Goal: Contribute content: Contribute content

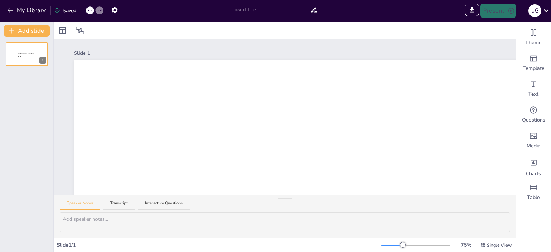
type input "Sendsteps presentation"
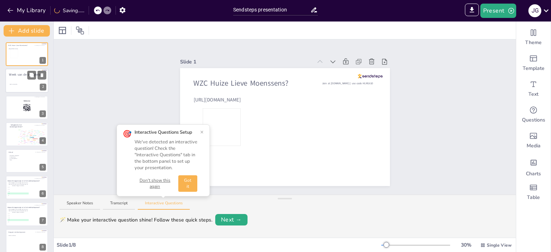
click at [13, 79] on div at bounding box center [26, 81] width 43 height 24
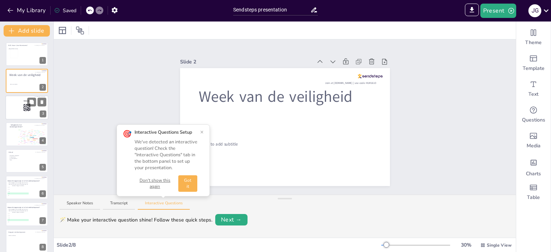
click at [12, 104] on div at bounding box center [26, 107] width 43 height 24
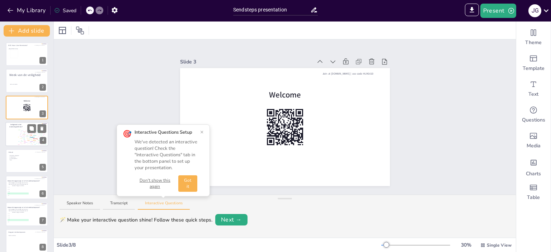
click at [18, 126] on span "Veiligheid in het woonzorgcentrum?" at bounding box center [15, 126] width 13 height 4
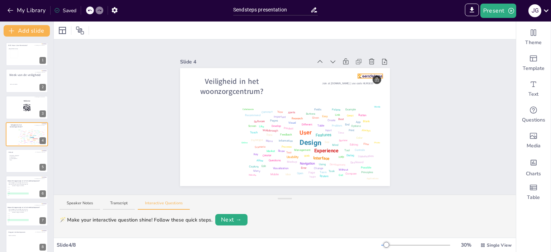
click at [369, 73] on div "Veiligheid in het woonzorgcentrum? Design User Experience Interface Features Na…" at bounding box center [285, 127] width 210 height 118
click at [367, 74] on icon at bounding box center [370, 77] width 6 height 7
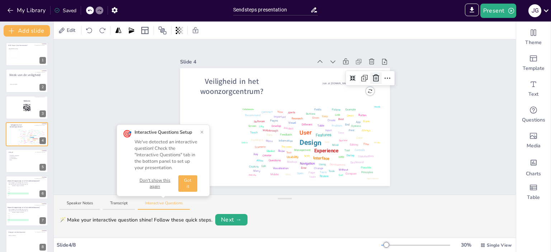
click at [372, 74] on icon at bounding box center [375, 78] width 9 height 9
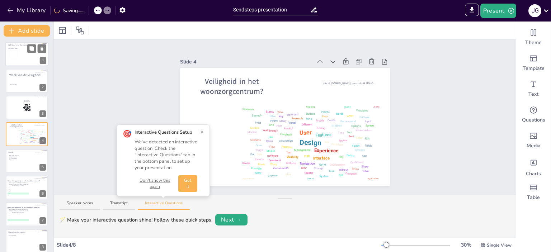
click at [19, 56] on div at bounding box center [26, 54] width 43 height 24
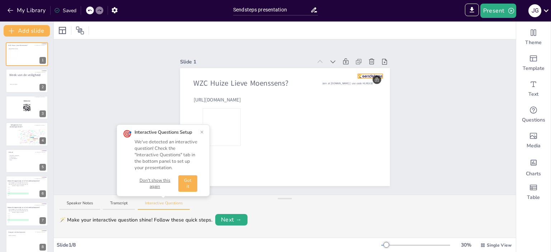
click at [370, 74] on div "WZC Huize Lieve Moenssens? https://youtu.be/zD6B8jUOeTo Join at sendsteps.me | …" at bounding box center [285, 127] width 210 height 118
click at [367, 76] on icon at bounding box center [370, 77] width 6 height 7
click at [372, 76] on icon at bounding box center [375, 78] width 9 height 9
click at [159, 185] on button "Don't show this again" at bounding box center [154, 183] width 41 height 12
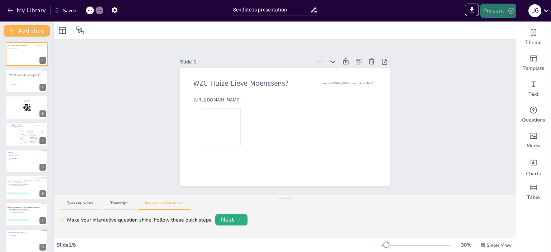
click at [500, 13] on button "Present" at bounding box center [498, 11] width 36 height 14
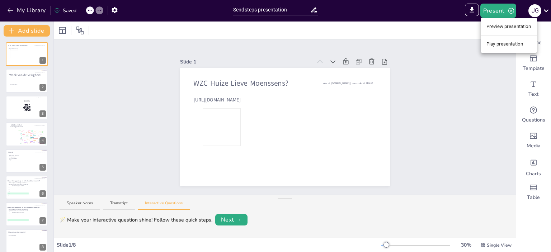
click at [499, 41] on li "Play presentation" at bounding box center [508, 43] width 56 height 11
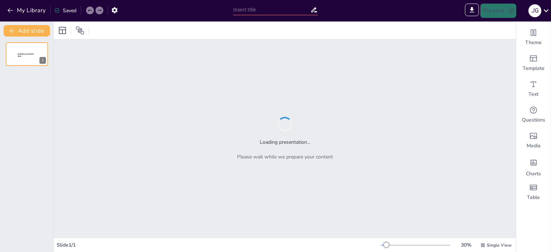
type input "Stappen tellen: Hoeveel zijn het er in de medicatieflow?"
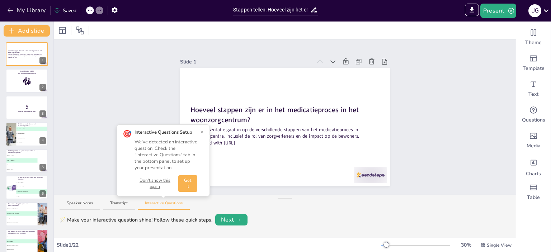
click at [201, 131] on button "×" at bounding box center [202, 132] width 4 height 6
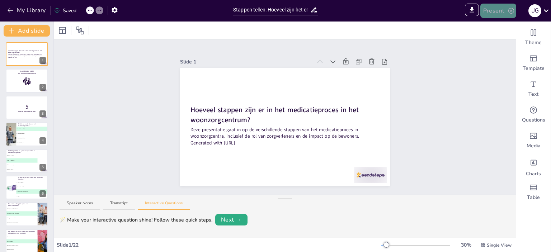
click at [493, 9] on button "Present" at bounding box center [498, 11] width 36 height 14
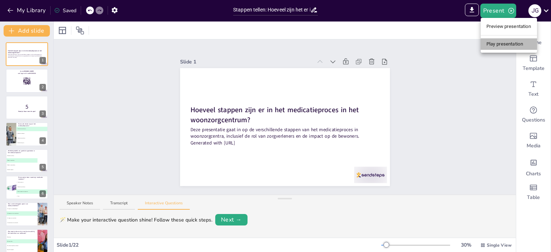
click at [500, 47] on li "Play presentation" at bounding box center [508, 43] width 56 height 11
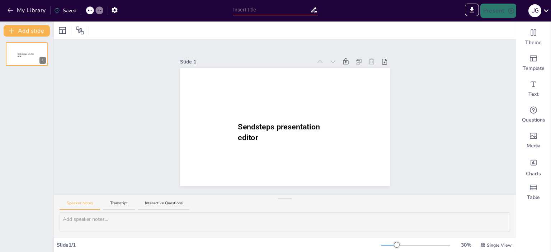
type input "Sendsteps presentation"
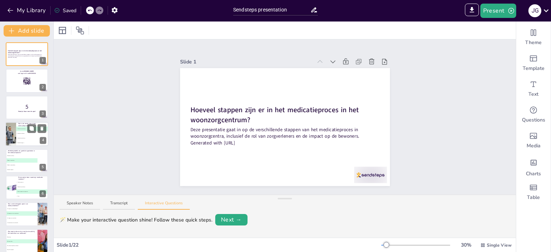
click at [16, 138] on span "C" at bounding box center [16, 138] width 0 height 1
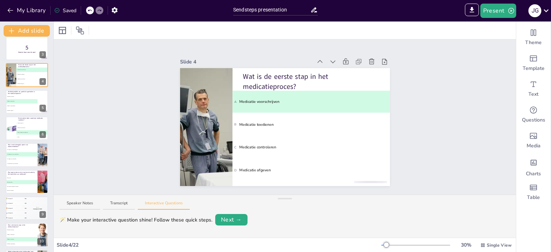
scroll to position [62, 0]
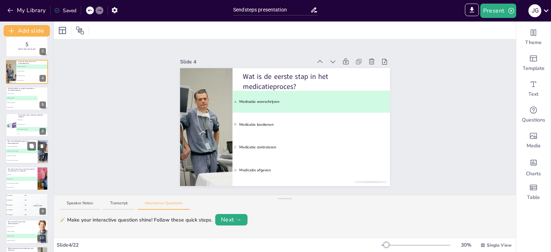
click at [16, 160] on span "D Het voorschrijven van medicatie" at bounding box center [22, 160] width 32 height 1
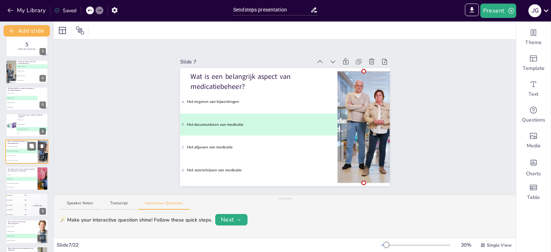
scroll to position [70, 0]
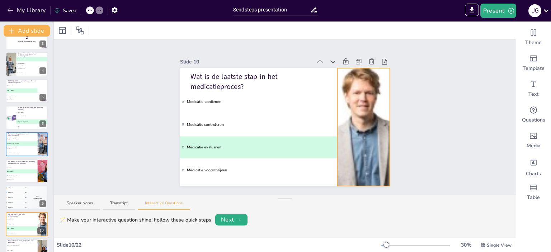
click at [362, 117] on div at bounding box center [363, 127] width 118 height 118
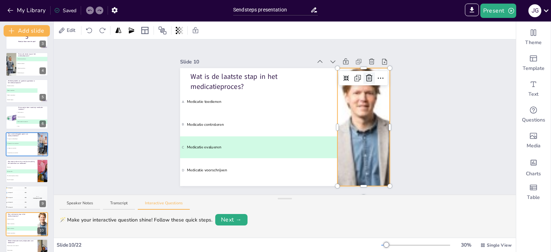
click at [366, 75] on icon at bounding box center [369, 78] width 6 height 7
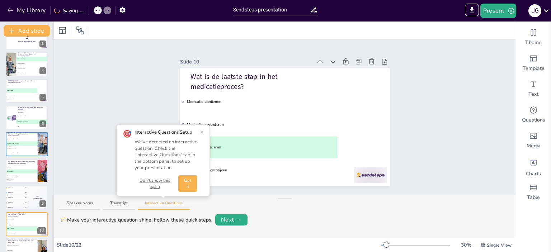
click at [203, 132] on button "×" at bounding box center [202, 132] width 4 height 6
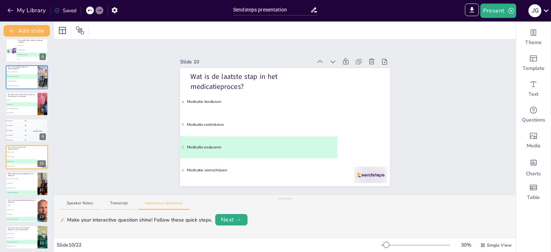
scroll to position [0, 0]
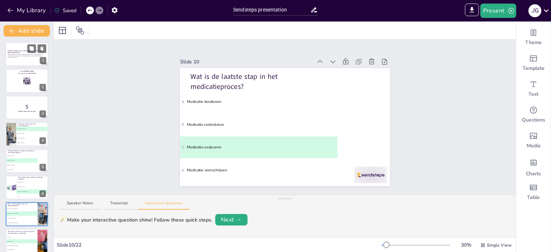
click at [13, 54] on p "Deze presentatie gaat in op de verschillende stappen van het medicatieproces in…" at bounding box center [27, 55] width 39 height 3
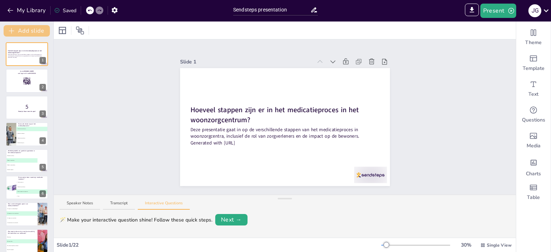
click at [23, 28] on button "Add slide" at bounding box center [27, 30] width 46 height 11
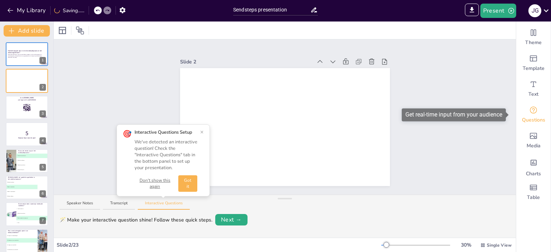
click at [530, 113] on icon "Get real-time input from your audience" at bounding box center [533, 109] width 7 height 7
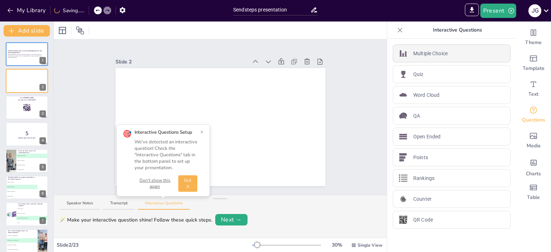
click at [425, 51] on p "Multiple Choice" at bounding box center [430, 54] width 34 height 8
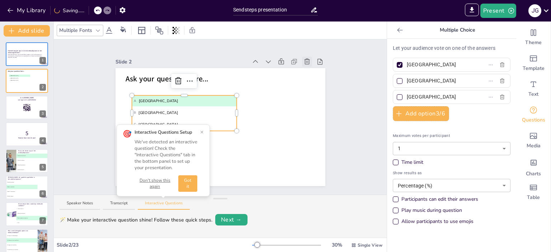
click at [303, 58] on icon at bounding box center [306, 61] width 7 height 7
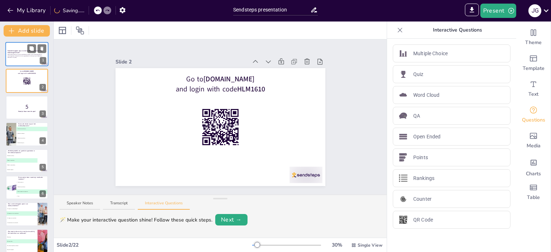
click at [19, 59] on div at bounding box center [26, 54] width 43 height 24
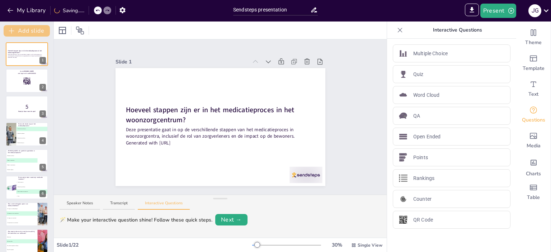
click at [24, 30] on button "Add slide" at bounding box center [27, 30] width 46 height 11
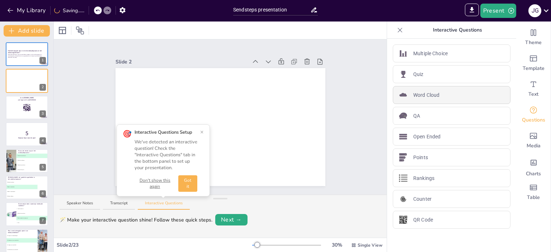
click at [440, 97] on div "Word Cloud" at bounding box center [452, 95] width 118 height 18
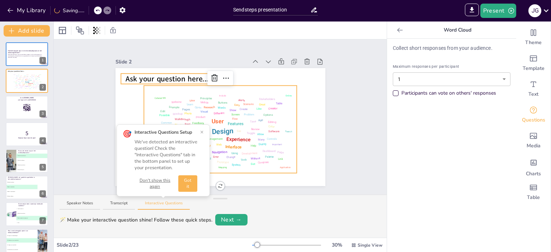
click at [186, 76] on span "Ask your question here..." at bounding box center [166, 79] width 83 height 10
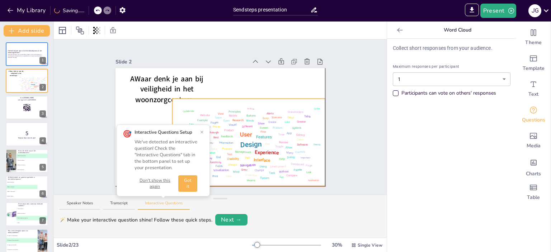
drag, startPoint x: 270, startPoint y: 140, endPoint x: 276, endPoint y: 138, distance: 7.1
click at [279, 140] on div "Review" at bounding box center [283, 142] width 9 height 5
click at [357, 128] on div "Slide 1 Hoeveel stappen zijn er in het medicatieproces in het woonzorgcentrum? …" at bounding box center [220, 116] width 333 height 155
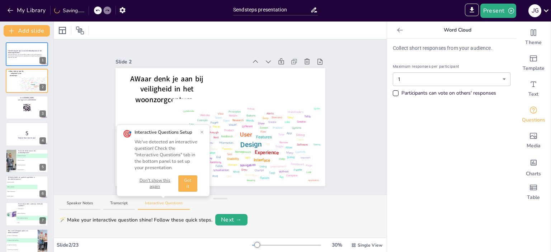
click at [500, 83] on body "My Library Saving...... Sendsteps presentation IMPORT EXPORT Import Theme Expor…" at bounding box center [275, 126] width 551 height 252
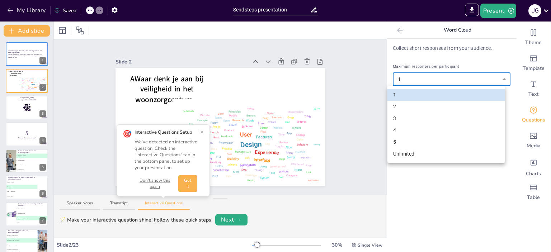
click at [397, 117] on li "3" at bounding box center [446, 119] width 118 height 12
type input "3"
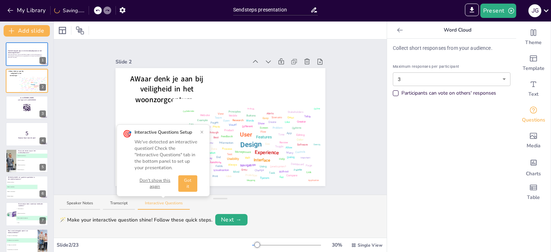
click at [65, 67] on div "Slide 1 Hoeveel stappen zijn er in het medicatieproces in het woonzorgcentrum? …" at bounding box center [220, 116] width 333 height 155
click at [19, 52] on strong "Hoeveel stappen zijn er in het medicatieproces in het woonzorgcentrum?" at bounding box center [25, 52] width 35 height 4
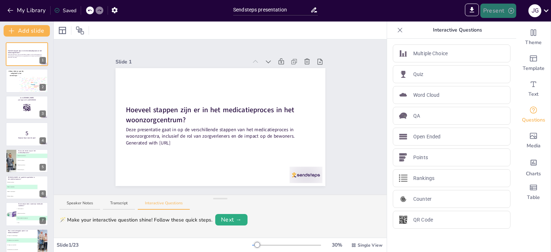
click at [493, 10] on button "Present" at bounding box center [498, 11] width 36 height 14
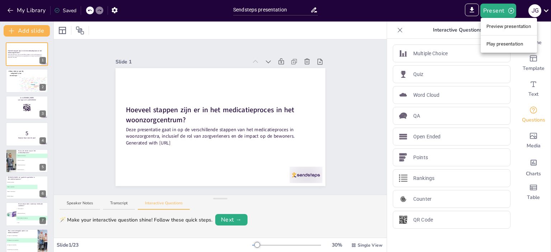
click at [501, 28] on li "Preview presentation" at bounding box center [508, 26] width 56 height 11
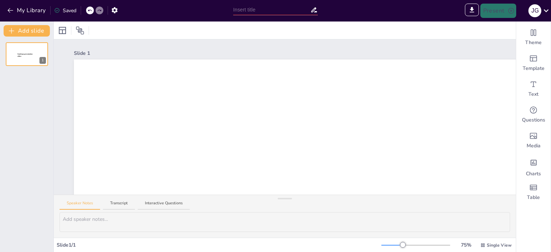
type input "New Sendsteps"
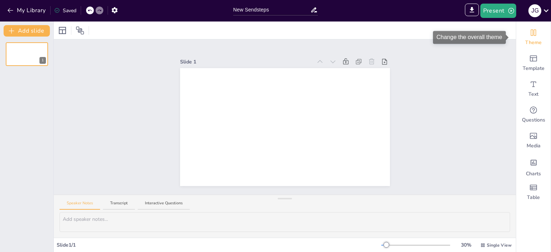
click at [536, 38] on div "Theme" at bounding box center [533, 37] width 34 height 26
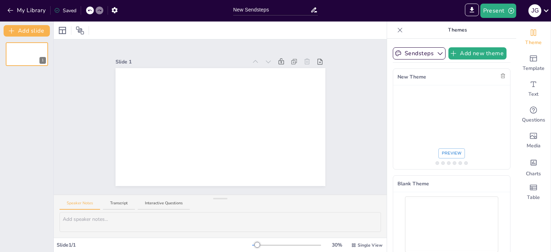
click at [397, 32] on icon at bounding box center [399, 30] width 7 height 7
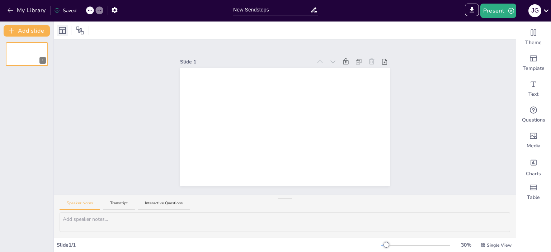
click at [59, 30] on icon at bounding box center [62, 30] width 7 height 7
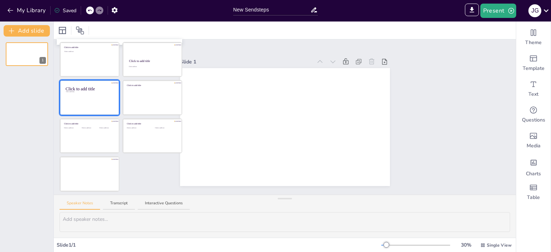
click at [80, 100] on div at bounding box center [89, 98] width 58 height 34
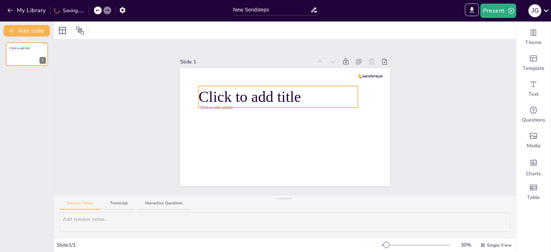
click at [241, 93] on span "Click to add title" at bounding box center [249, 96] width 102 height 17
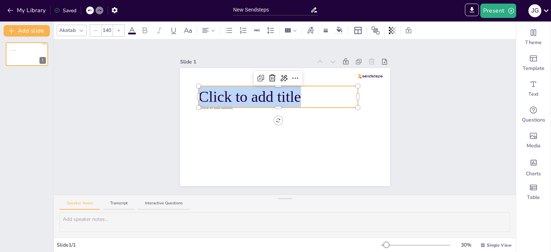
drag, startPoint x: 298, startPoint y: 100, endPoint x: 196, endPoint y: 91, distance: 102.5
click at [198, 91] on p "Click to add title" at bounding box center [277, 97] width 159 height 22
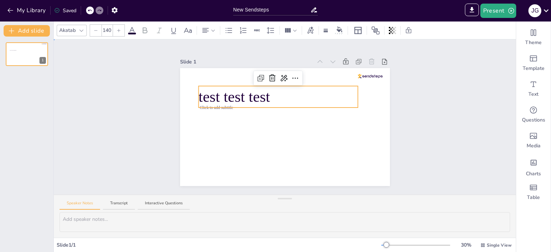
click at [399, 94] on div "Slide 1 Click to add subtitle test test test" at bounding box center [285, 117] width 250 height 138
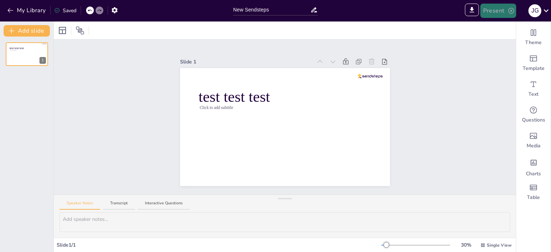
click at [492, 10] on button "Present" at bounding box center [498, 11] width 36 height 14
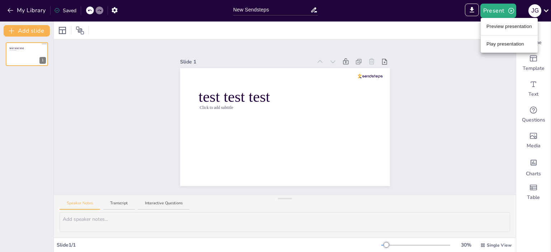
click at [498, 23] on li "Preview presentation" at bounding box center [508, 26] width 57 height 11
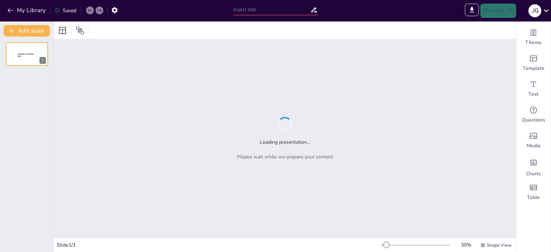
type input "Sendsteps presentation"
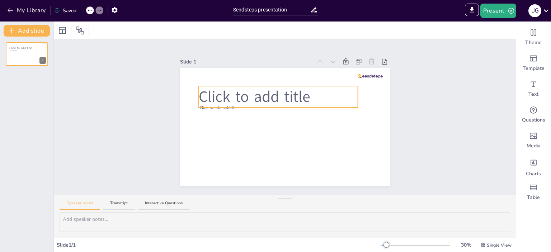
click at [209, 97] on span "Click to add title" at bounding box center [254, 96] width 112 height 21
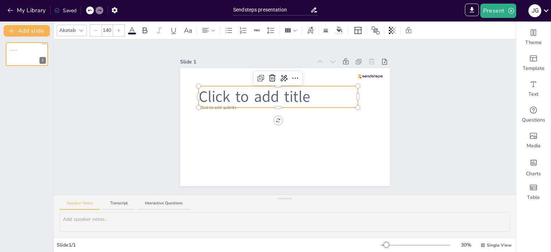
click at [209, 97] on span "Click to add title" at bounding box center [254, 96] width 112 height 21
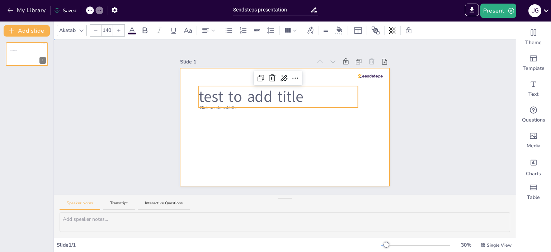
click at [217, 109] on div at bounding box center [285, 127] width 210 height 118
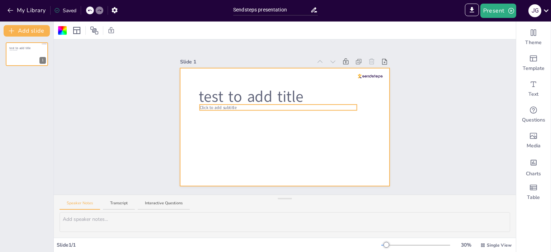
click at [218, 105] on span "Click to add subtitle" at bounding box center [217, 108] width 37 height 6
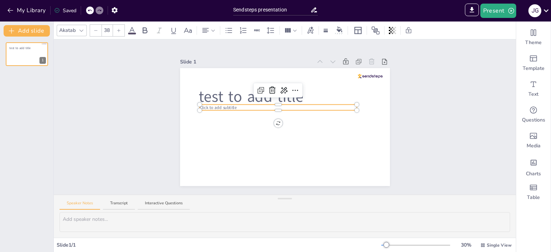
click at [218, 103] on div "test to add title Click to add subtitle" at bounding box center [285, 127] width 210 height 118
click at [373, 52] on div "Slide 1 test to add title Click to add test" at bounding box center [285, 117] width 210 height 138
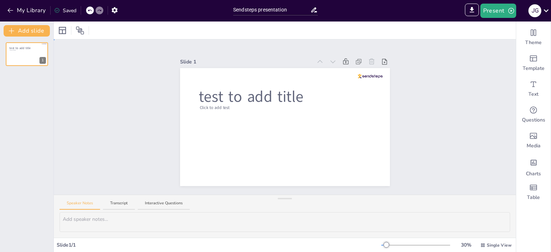
click at [433, 46] on div "Slide 1 test to add title Click to add test" at bounding box center [285, 116] width 462 height 155
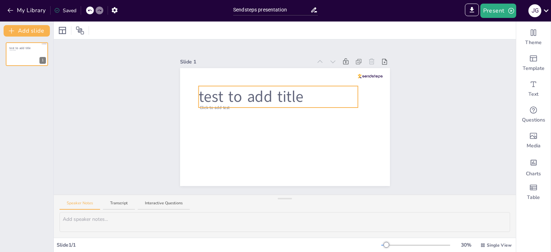
click at [277, 89] on span "test to add title" at bounding box center [250, 96] width 105 height 21
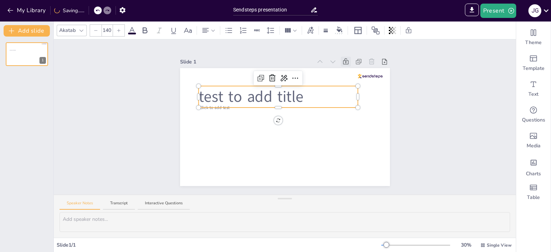
click at [342, 58] on icon at bounding box center [345, 61] width 7 height 7
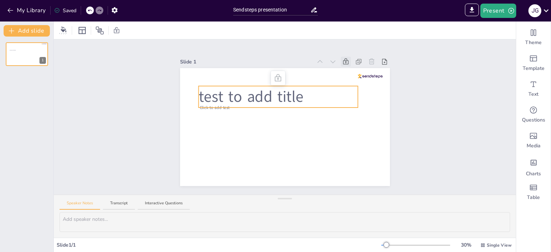
click at [342, 58] on icon at bounding box center [345, 61] width 7 height 7
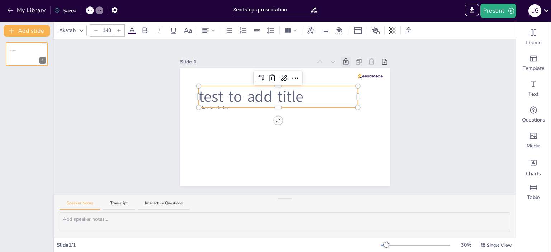
click at [342, 58] on icon at bounding box center [345, 61] width 7 height 7
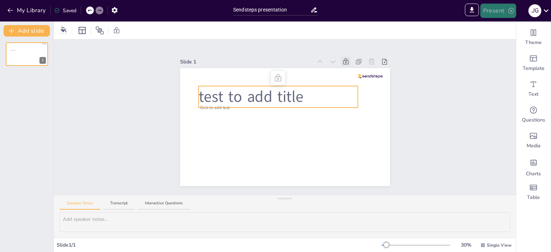
click at [492, 13] on button "Present" at bounding box center [498, 11] width 36 height 14
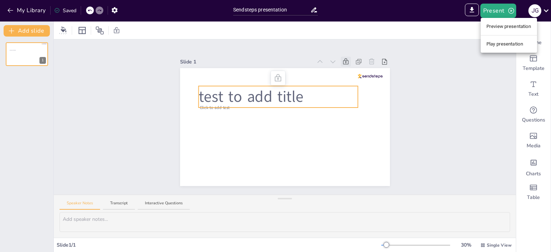
click at [495, 29] on li "Preview presentation" at bounding box center [508, 26] width 56 height 11
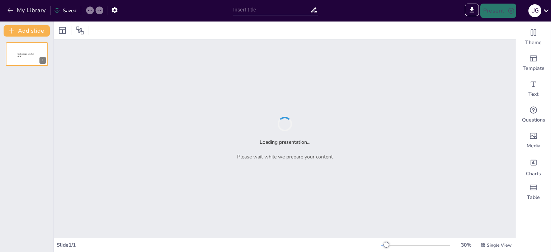
type input "Sendsteps presentation"
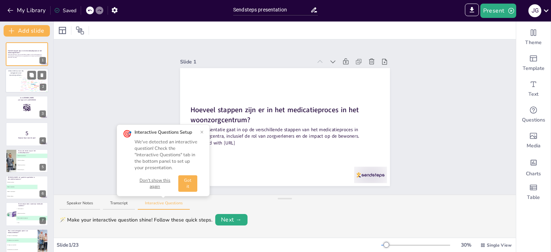
click at [26, 81] on div "Walkthrough" at bounding box center [25, 81] width 4 height 1
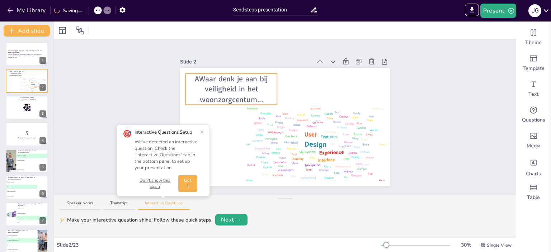
click at [195, 75] on span "AWaar denk je aan bij veiligheid in het woonzorgcentum..." at bounding box center [231, 89] width 73 height 31
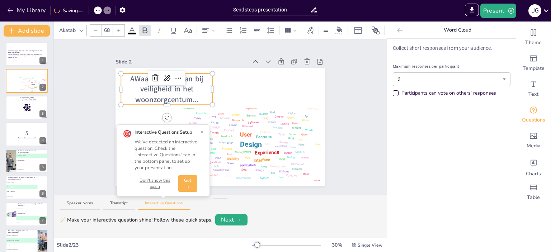
click at [194, 75] on span "AWaar denk je aan bij veiligheid in het woonzorgcentum..." at bounding box center [167, 89] width 75 height 31
click at [130, 77] on span "AWaar denk je aan bij veiligheid in het woonzorgcentum..." at bounding box center [167, 89] width 75 height 31
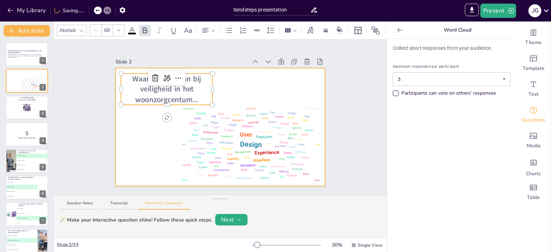
click at [264, 92] on div at bounding box center [220, 127] width 210 height 118
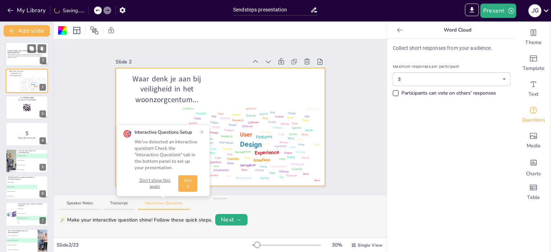
click at [26, 52] on p "Hoeveel stappen zijn er in het medicatieproces in het woonzorgcentrum?" at bounding box center [27, 52] width 39 height 4
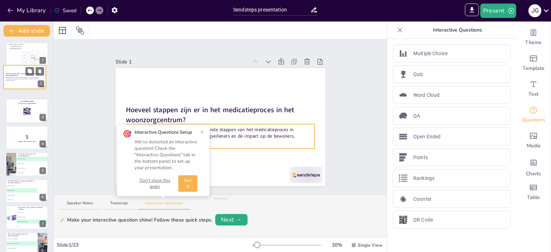
drag, startPoint x: 19, startPoint y: 52, endPoint x: 17, endPoint y: 78, distance: 26.6
click at [17, 65] on div "Hoeveel stappen zijn er in het medicatieproces in het woonzorgcentrum? Deze pre…" at bounding box center [25, 65] width 42 height 0
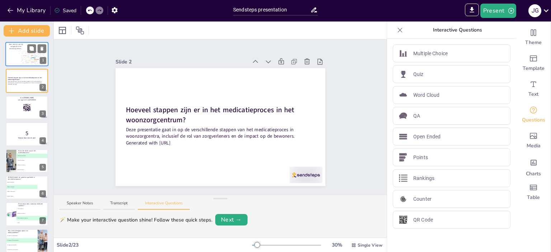
click at [75, 64] on div "Slide 1 Waar denk je aan bij veiligheid in het woonzorgcentum... Design User Ex…" at bounding box center [220, 116] width 333 height 155
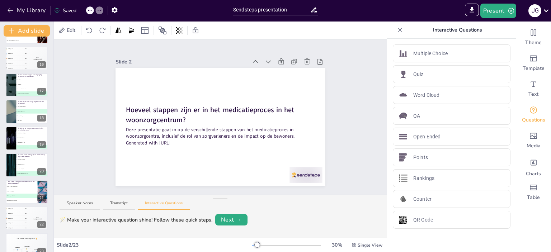
scroll to position [406, 0]
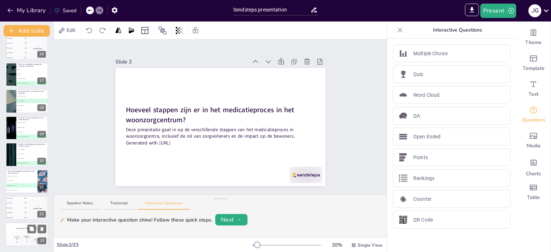
click at [14, 231] on div "The winner is Participant 1 🏆" at bounding box center [26, 229] width 43 height 12
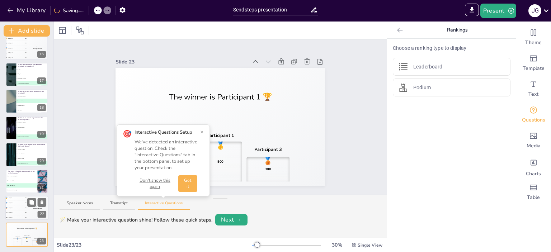
click at [15, 213] on div "4 Participant 4 200" at bounding box center [16, 212] width 22 height 5
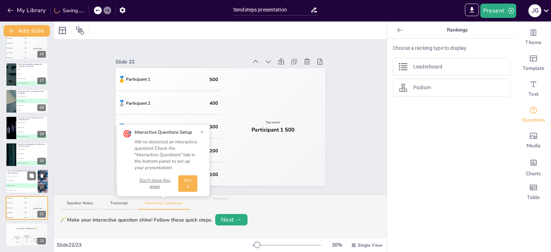
click at [18, 183] on li "C Medicatiegeschiedenis" at bounding box center [21, 185] width 32 height 5
click at [16, 183] on li "C Medicatiegeschiedenis" at bounding box center [22, 185] width 32 height 4
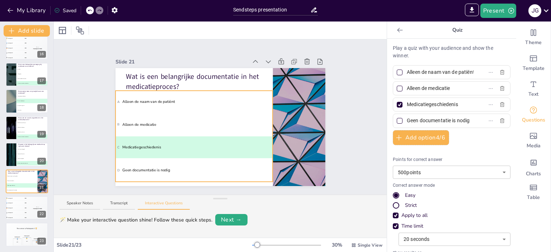
click at [202, 132] on li "B Alleen de medicatie" at bounding box center [193, 125] width 157 height 22
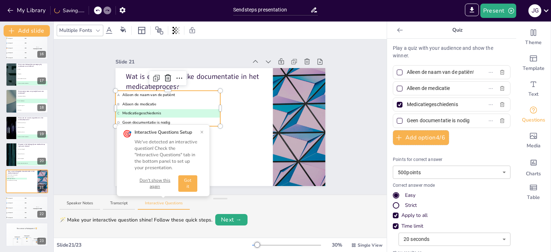
click at [99, 136] on div "Slide 1 Waar denk je aan bij veiligheid in het woonzorgcentum... Design User Ex…" at bounding box center [220, 117] width 250 height 138
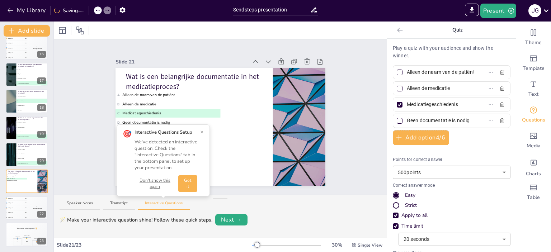
click at [157, 186] on button "Don't show this again" at bounding box center [154, 183] width 41 height 12
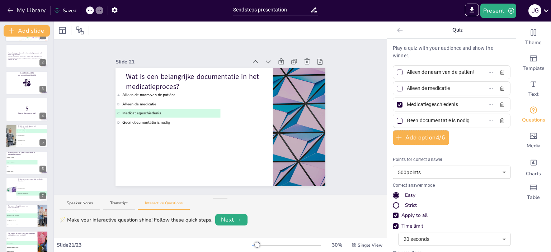
scroll to position [0, 0]
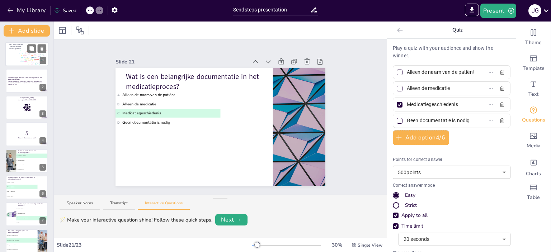
click at [7, 55] on div at bounding box center [26, 54] width 43 height 24
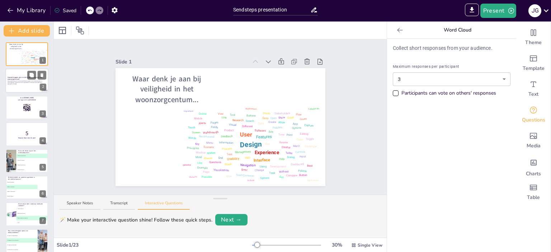
click at [20, 80] on div "Deze presentatie gaat in op de verschillende stappen van het medicatieproces in…" at bounding box center [27, 82] width 39 height 5
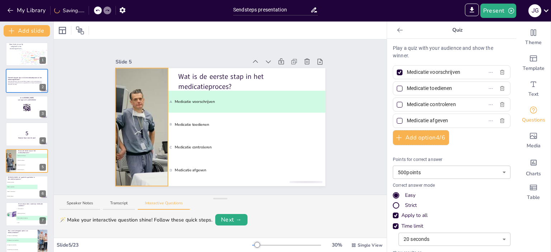
click at [126, 113] on div at bounding box center [141, 127] width 237 height 118
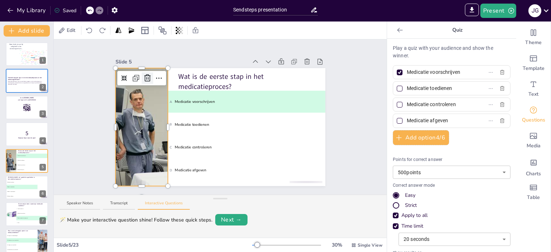
click at [143, 76] on icon at bounding box center [147, 78] width 9 height 9
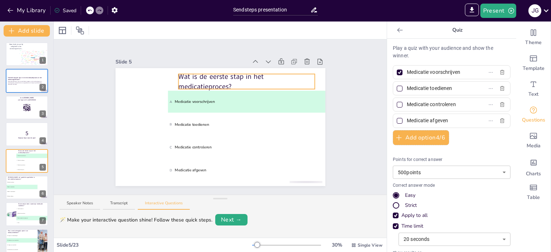
click at [207, 80] on p "Wat is de eerste stap in het medicatieproces?" at bounding box center [246, 82] width 136 height 20
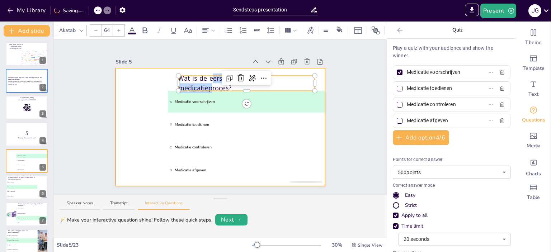
click at [145, 78] on div "A Medicatie voorschrijven B Medicatie toedienen C Medicatie controleren D Medic…" at bounding box center [220, 127] width 210 height 118
click at [153, 81] on div at bounding box center [220, 127] width 210 height 118
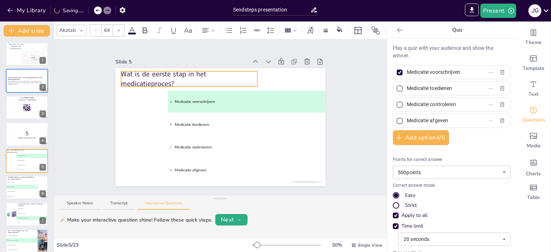
drag, startPoint x: 175, startPoint y: 72, endPoint x: 156, endPoint y: 73, distance: 19.0
click at [156, 73] on p "Wat is de eerste stap in het medicatieproces?" at bounding box center [189, 79] width 136 height 20
click at [14, 185] on li "B Medicatie controleren" at bounding box center [21, 187] width 32 height 5
type input "Medicatie toedienen"
type input "Medicatie controleren"
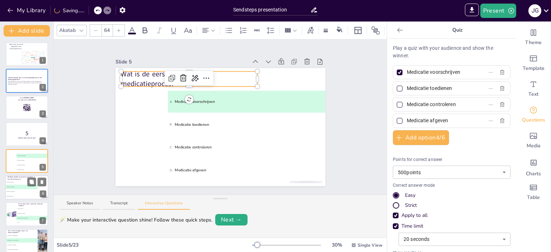
type input "Medicatie voorschrijven"
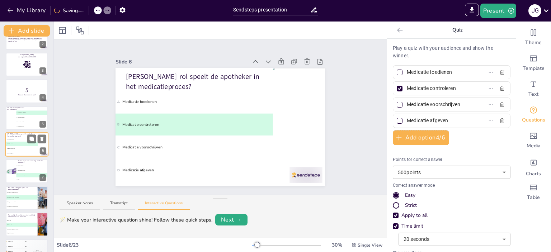
click at [14, 186] on div "Wat is een belangrijk aspect van medicatiebeheer? A Het negeren van bijwerkinge…" at bounding box center [27, 198] width 42 height 24
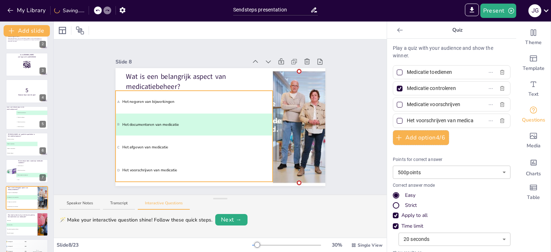
type input "Het negeren van bijwerkingen"
type input "Het documenteren van medicatie"
type input "Het afgeven van medicatie"
type input "Het voorschrijven van medicatie"
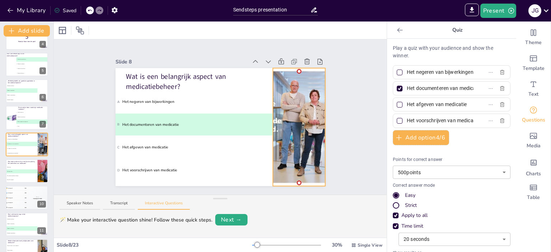
click at [298, 115] on div at bounding box center [299, 127] width 226 height 118
click at [304, 58] on icon at bounding box center [306, 61] width 5 height 6
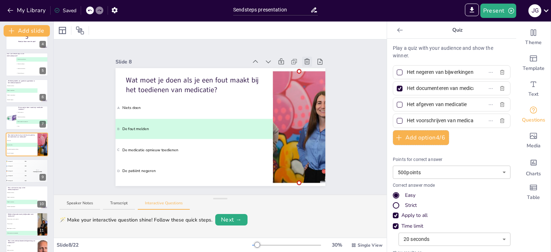
type input "Niets doen"
type input "De fout melden"
type input "De medicatie opnieuw toedienen"
type input "De patiënt negeren"
click at [20, 96] on li "C Medicatie voorschrijven" at bounding box center [21, 95] width 32 height 5
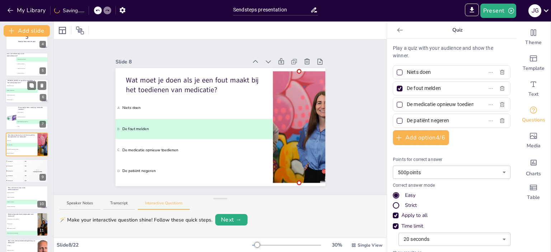
type input "Medicatie toedienen"
type input "Medicatie controleren"
type input "Medicatie voorschrijven"
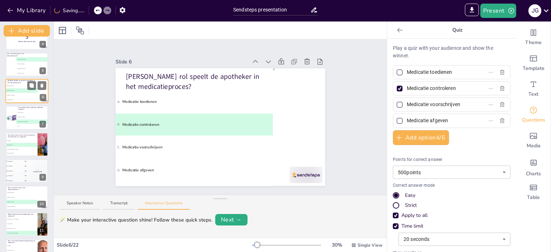
scroll to position [43, 0]
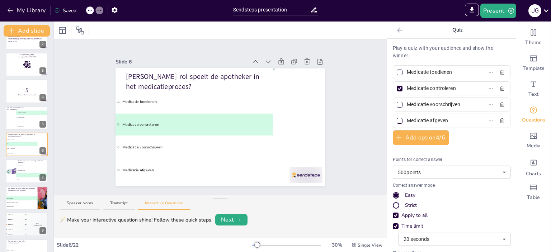
click at [451, 89] on input "Medicatie controleren" at bounding box center [440, 88] width 67 height 10
click at [442, 121] on input "Medicatie afgeven" at bounding box center [440, 120] width 67 height 10
type input "Medicatie leveren"
click at [398, 88] on div at bounding box center [400, 89] width 4 height 4
click at [407, 88] on input "Medicatie controleren" at bounding box center [440, 88] width 67 height 10
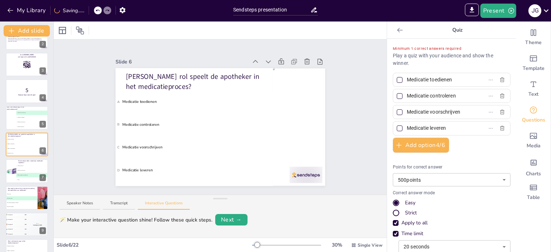
click at [397, 128] on div at bounding box center [400, 128] width 6 height 6
click at [407, 128] on input "Medicatie leveren" at bounding box center [440, 128] width 67 height 10
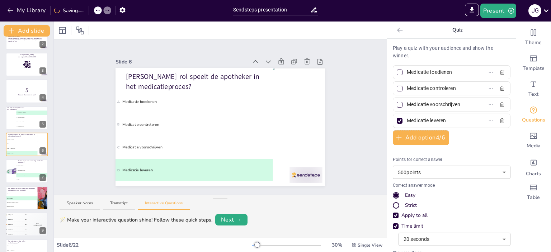
click at [453, 89] on input "Medicatie controleren" at bounding box center [440, 88] width 67 height 10
type input "Medicatie klaarzetten"
click at [460, 134] on div "Play a quiz with your audience and show the winner. Medicatie toedienen Medicat…" at bounding box center [452, 170] width 118 height 253
click at [22, 172] on li "B Medicatie controleren" at bounding box center [32, 171] width 32 height 5
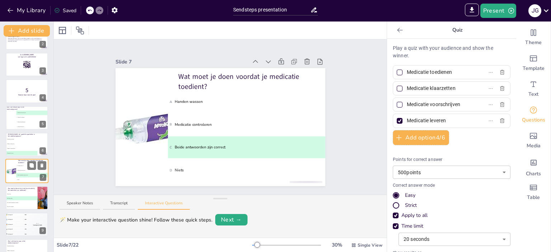
type input "Handen wassen"
type input "Medicatie controleren"
type input "Beide antwoorden zijn correct"
type input "Niets"
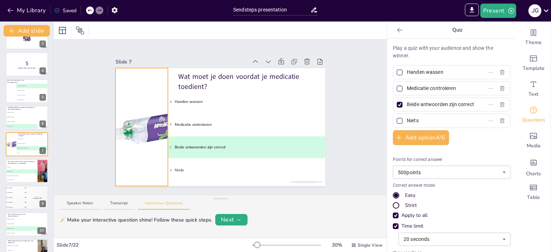
click at [142, 129] on div at bounding box center [141, 127] width 118 height 118
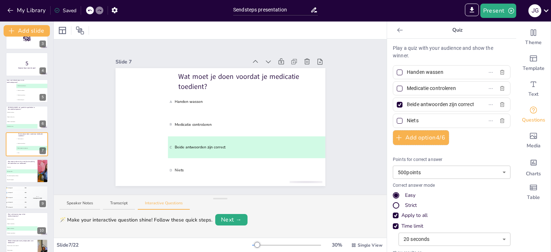
click at [415, 74] on input "Handen wassen" at bounding box center [440, 72] width 67 height 10
click at [437, 71] on input "Handen wassen" at bounding box center [440, 72] width 67 height 10
type input "H"
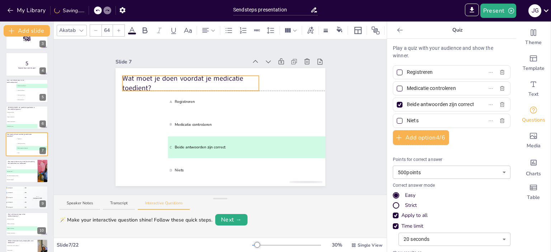
drag, startPoint x: 171, startPoint y: 80, endPoint x: 330, endPoint y: 82, distance: 158.9
click at [125, 79] on p "Wat moet je doen voordat je medicatie toedient?" at bounding box center [190, 84] width 136 height 20
click at [438, 73] on input "Registreren" at bounding box center [440, 72] width 67 height 10
drag, startPoint x: 421, startPoint y: 72, endPoint x: 401, endPoint y: 69, distance: 20.2
click at [404, 69] on span "Registreren" at bounding box center [437, 72] width 67 height 10
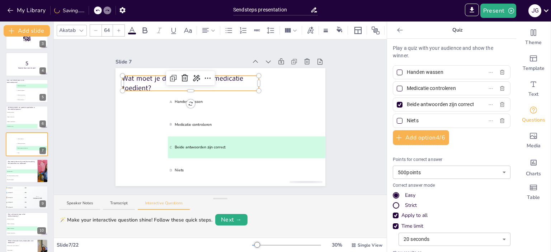
type input "Handen wassen"
click at [450, 87] on input "Medicatie controleren" at bounding box center [440, 88] width 67 height 10
type input "Medicatie controleren: naam, uur, kamernummer..."
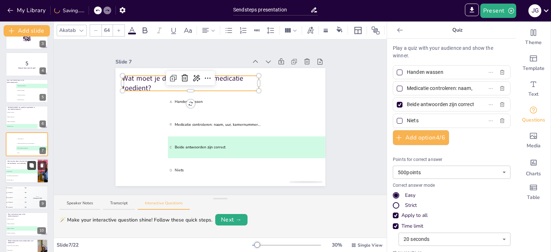
click at [30, 164] on icon at bounding box center [31, 165] width 4 height 4
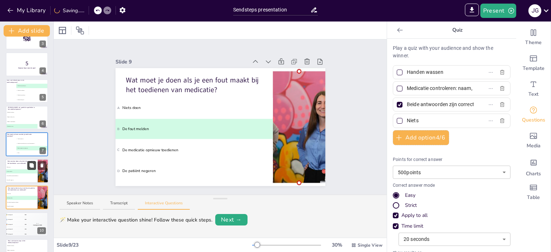
type input "Niets doen"
type input "De fout melden"
type input "De medicatie opnieuw toedienen"
type input "De patiënt negeren"
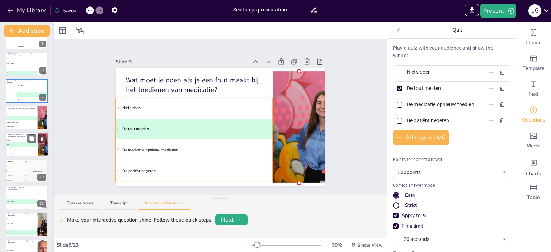
click at [18, 140] on span "A Niets doen" at bounding box center [22, 140] width 32 height 1
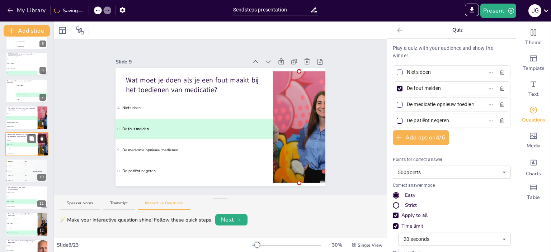
click at [45, 138] on button at bounding box center [42, 138] width 9 height 9
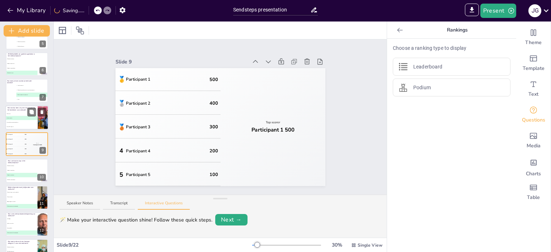
click at [13, 112] on li "A Niets doen" at bounding box center [21, 114] width 32 height 4
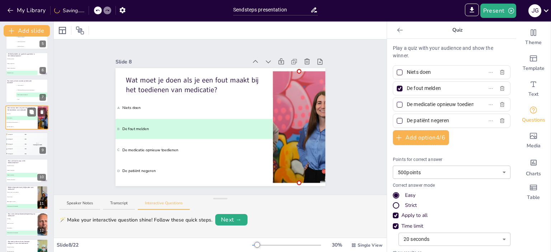
scroll to position [96, 0]
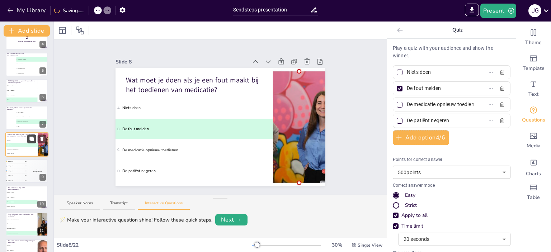
click at [33, 137] on icon at bounding box center [31, 139] width 4 height 4
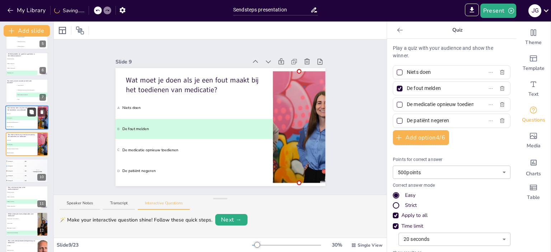
click at [33, 137] on icon at bounding box center [31, 139] width 4 height 4
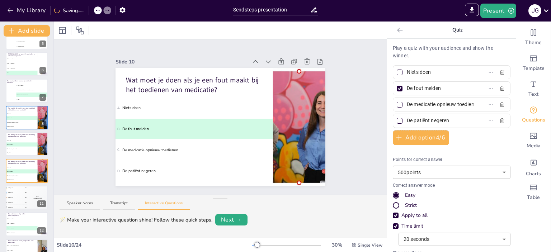
scroll to position [150, 0]
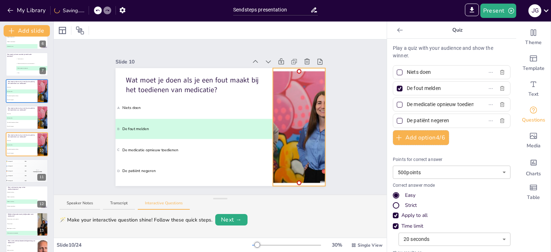
click at [303, 95] on div at bounding box center [299, 127] width 226 height 118
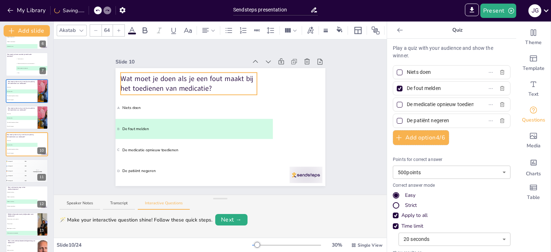
drag, startPoint x: 190, startPoint y: 77, endPoint x: 185, endPoint y: 76, distance: 5.6
click at [185, 76] on p "Wat moet je doen als je een fout maakt bij het toedienen van medicatie?" at bounding box center [188, 84] width 136 height 20
drag, startPoint x: 443, startPoint y: 86, endPoint x: 414, endPoint y: 153, distance: 72.4
click at [414, 153] on div "Points for correct answer 500 points 500 ​ Correct answer mode Easy Strict Appl…" at bounding box center [452, 224] width 118 height 147
drag, startPoint x: 508, startPoint y: 120, endPoint x: 509, endPoint y: 156, distance: 35.9
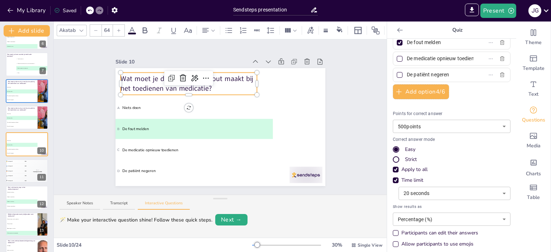
scroll to position [50, 0]
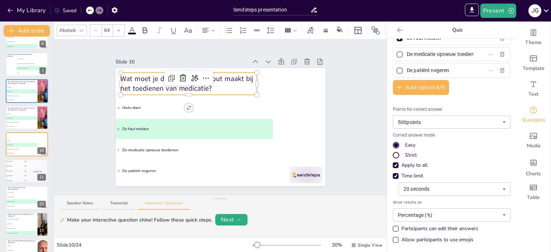
click at [448, 162] on div "Apply to all" at bounding box center [452, 165] width 118 height 7
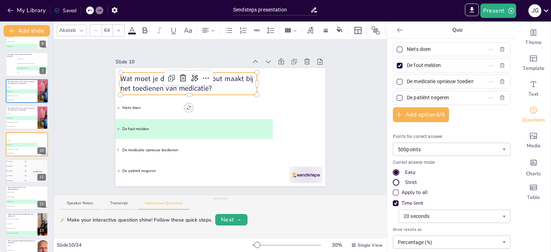
scroll to position [0, 0]
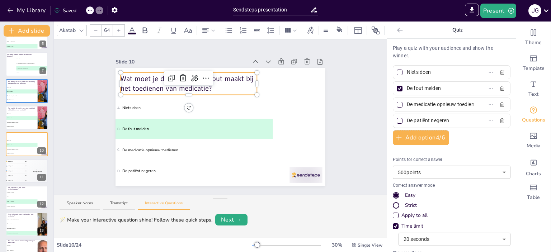
click at [419, 170] on body "My Library Saved Sendsteps presentation IMPORT EXPORT Import Theme Export Theme…" at bounding box center [275, 126] width 551 height 252
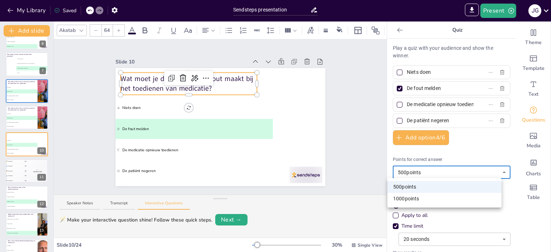
click at [415, 185] on li "500 points" at bounding box center [444, 187] width 114 height 12
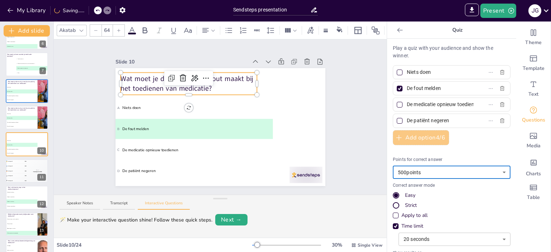
click at [399, 136] on button "Add option 4 / 6" at bounding box center [421, 137] width 56 height 15
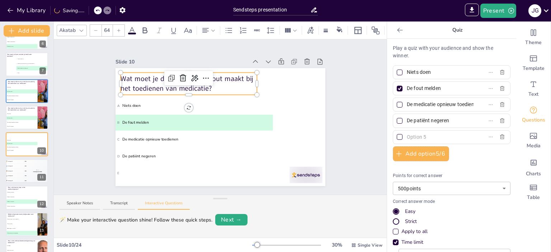
click at [407, 134] on input "text" at bounding box center [440, 137] width 67 height 10
type input "De huisarts bellen"
click at [397, 137] on div at bounding box center [400, 137] width 6 height 6
click at [407, 137] on input "De huisarts bellen" at bounding box center [440, 137] width 67 height 10
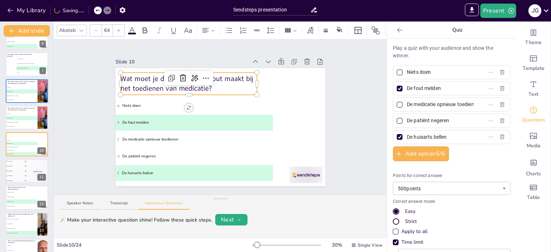
click at [417, 86] on input "De fout melden" at bounding box center [440, 88] width 67 height 10
click at [474, 162] on div "Play a quiz with your audience and show the winner. Niets doen De fout registre…" at bounding box center [452, 178] width 118 height 269
click at [234, 218] on button "Next →" at bounding box center [231, 219] width 32 height 11
click at [234, 218] on button "Next →" at bounding box center [242, 220] width 29 height 10
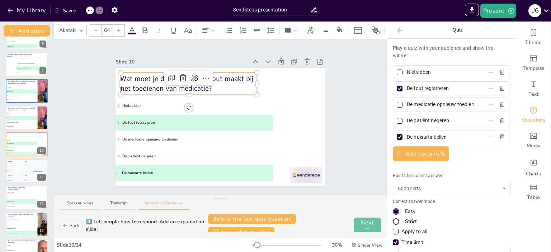
click at [355, 224] on button "Next →" at bounding box center [367, 226] width 27 height 16
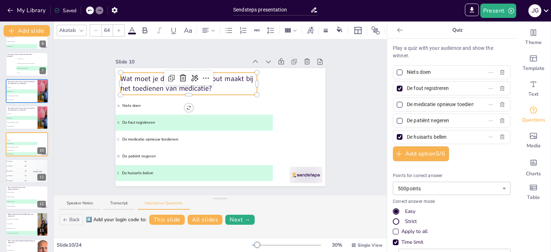
click at [71, 143] on div "Slide 1 Waar denk je aan bij veiligheid in het woonzorgcentum... Design User Ex…" at bounding box center [220, 116] width 333 height 155
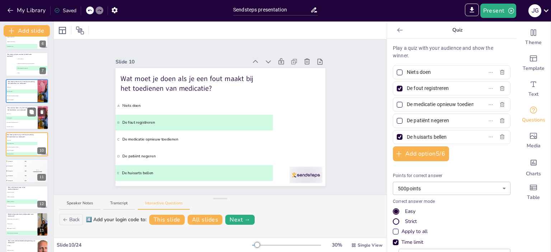
click at [20, 115] on li "A Niets doen" at bounding box center [21, 114] width 32 height 4
type input "De fout melden"
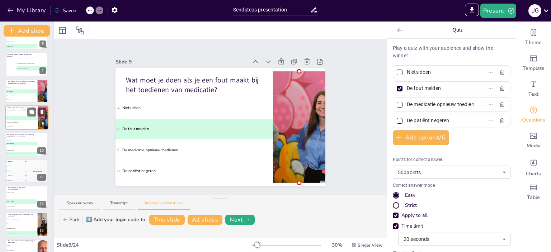
scroll to position [123, 0]
